Goal: Task Accomplishment & Management: Use online tool/utility

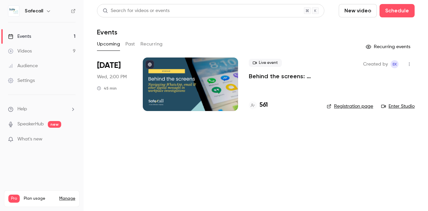
click at [259, 77] on p "Behind the screens: navigating WhatsApp, email & other digital messages in work…" at bounding box center [282, 76] width 67 height 8
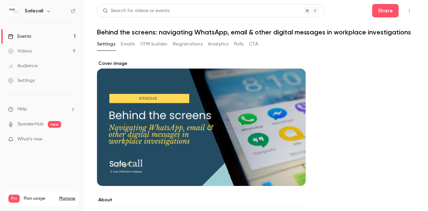
click at [184, 49] on button "Registrations" at bounding box center [188, 44] width 30 height 11
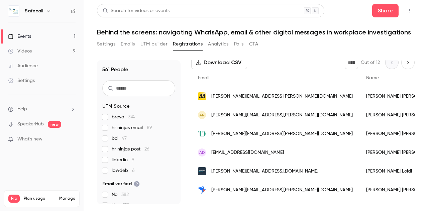
scroll to position [58, 0]
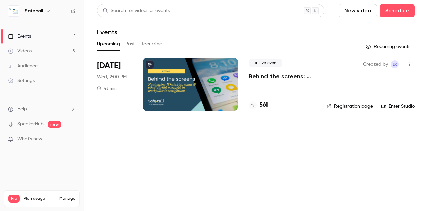
click at [263, 75] on p "Behind the screens: navigating WhatsApp, email & other digital messages in work…" at bounding box center [282, 76] width 67 height 8
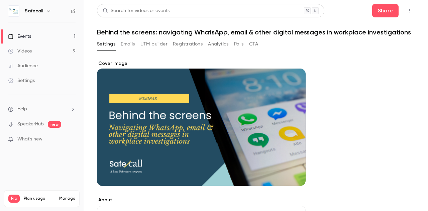
click at [184, 49] on button "Registrations" at bounding box center [188, 44] width 30 height 11
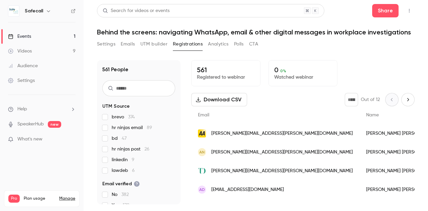
click at [159, 49] on button "UTM builder" at bounding box center [153, 44] width 27 height 11
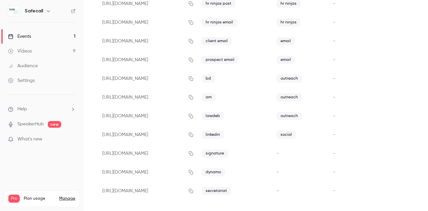
scroll to position [101, 0]
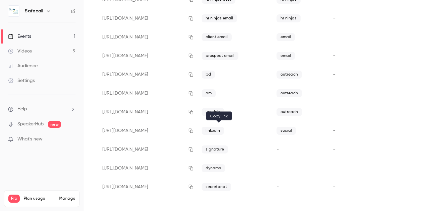
click at [193, 132] on icon "button" at bounding box center [190, 130] width 5 height 5
